Goal: Information Seeking & Learning: Check status

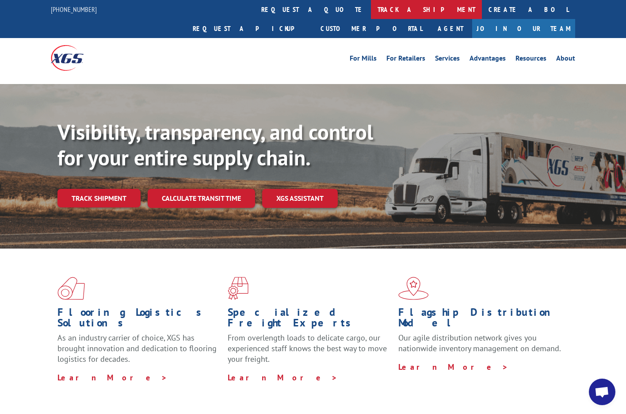
click at [371, 6] on link "track a shipment" at bounding box center [426, 9] width 111 height 19
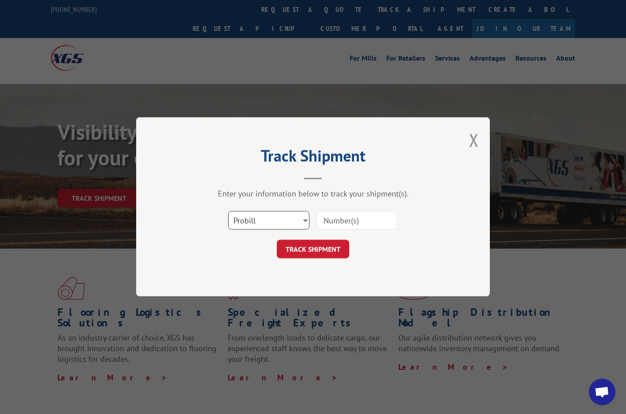
select select "bol"
click at [334, 229] on input at bounding box center [356, 220] width 81 height 19
paste input "743104"
type input "743104"
click at [313, 249] on button "TRACK SHIPMENT" at bounding box center [313, 249] width 73 height 19
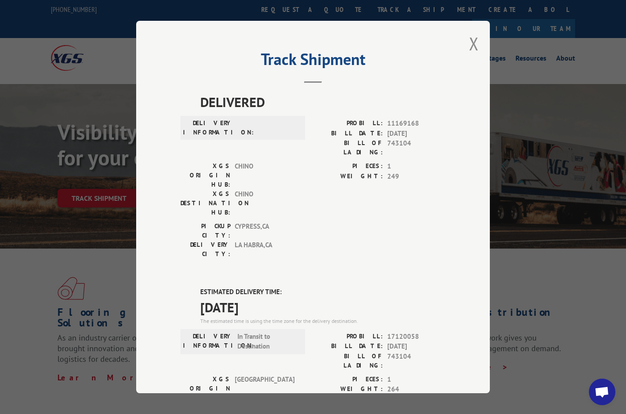
click at [480, 45] on div "Track Shipment DELIVERED DELIVERY INFORMATION: PROBILL: 11169168 BILL DATE: [DA…" at bounding box center [313, 207] width 354 height 372
click at [473, 45] on button "Close modal" at bounding box center [474, 43] width 10 height 23
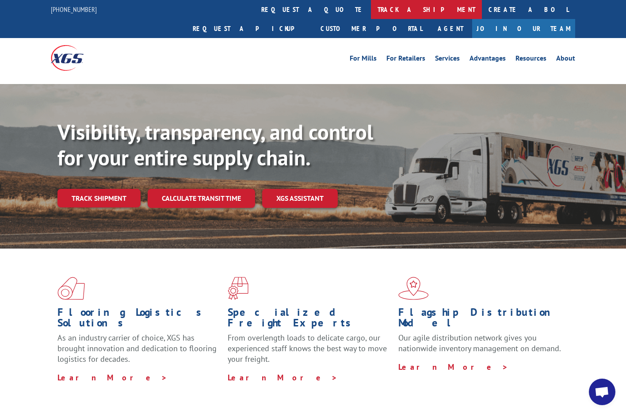
click at [371, 11] on link "track a shipment" at bounding box center [426, 9] width 111 height 19
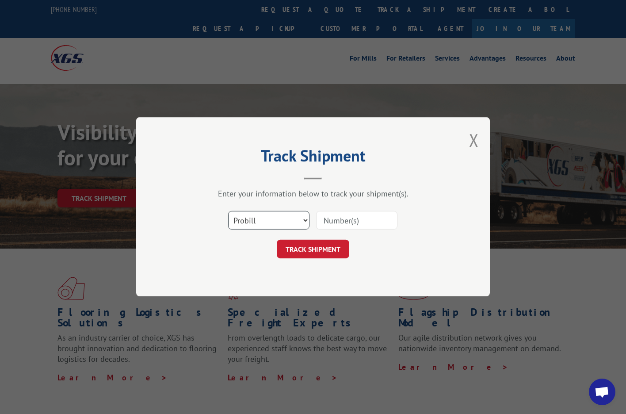
select select "bol"
click at [327, 218] on input at bounding box center [356, 220] width 81 height 19
paste input "743104"
type input "743104"
click at [318, 247] on button "TRACK SHIPMENT" at bounding box center [313, 249] width 73 height 19
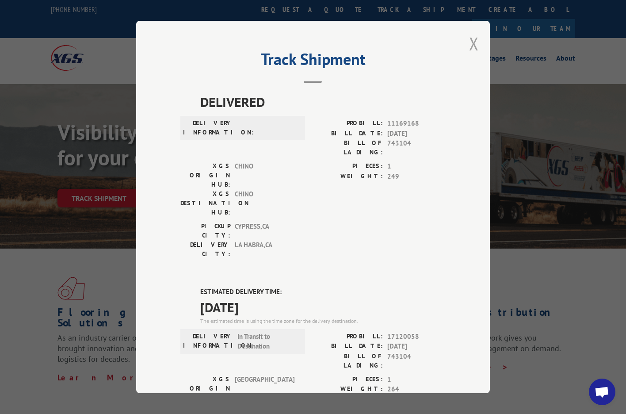
click at [473, 47] on button "Close modal" at bounding box center [474, 43] width 10 height 23
